Goal: Submit feedback/report problem

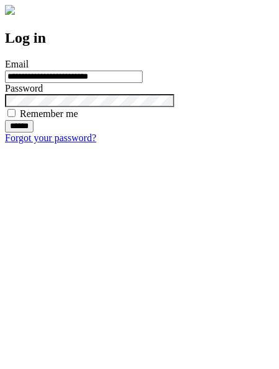
click at [33, 133] on input "******" at bounding box center [19, 126] width 28 height 12
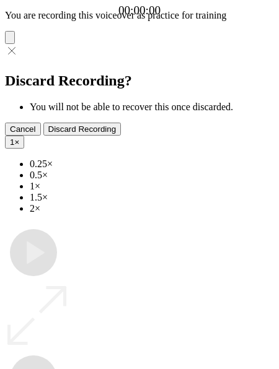
type input "**********"
